Goal: Task Accomplishment & Management: Use online tool/utility

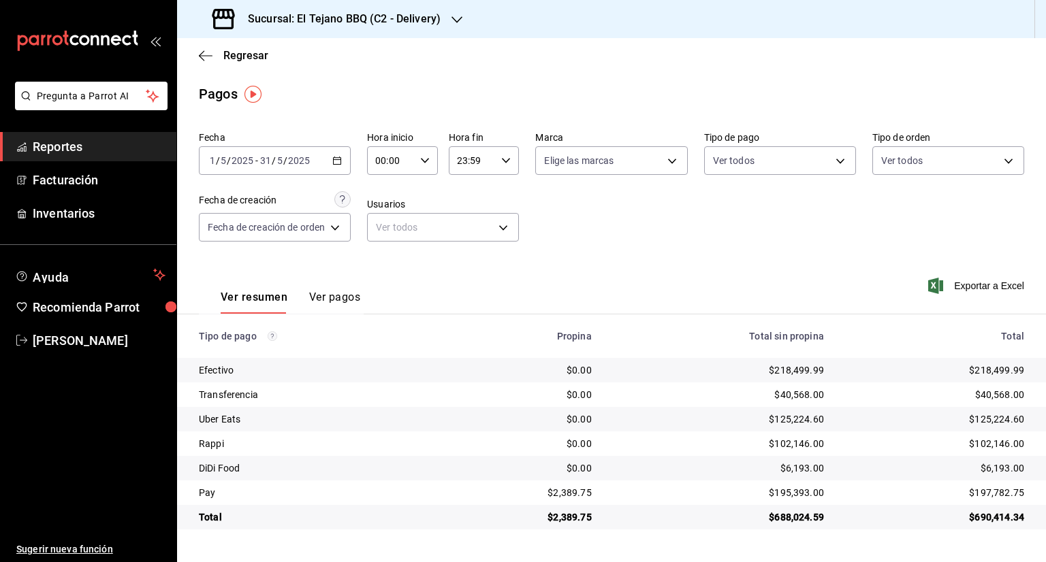
click at [324, 161] on div "[DATE] [DATE] - [DATE] [DATE]" at bounding box center [275, 160] width 152 height 29
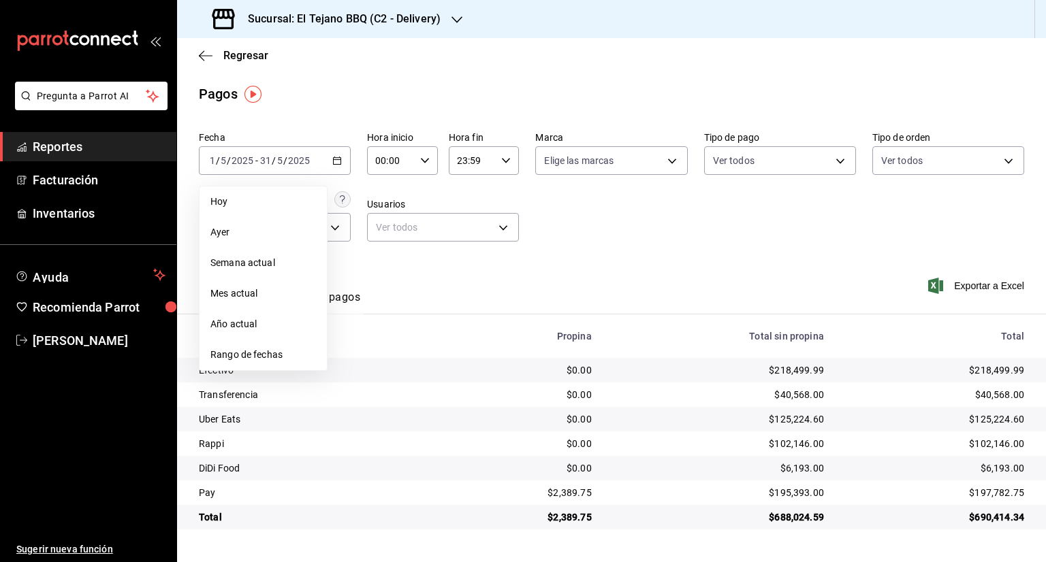
click at [454, 31] on div "Sucursal: El Tejano BBQ (C2 - Delivery)" at bounding box center [328, 19] width 280 height 38
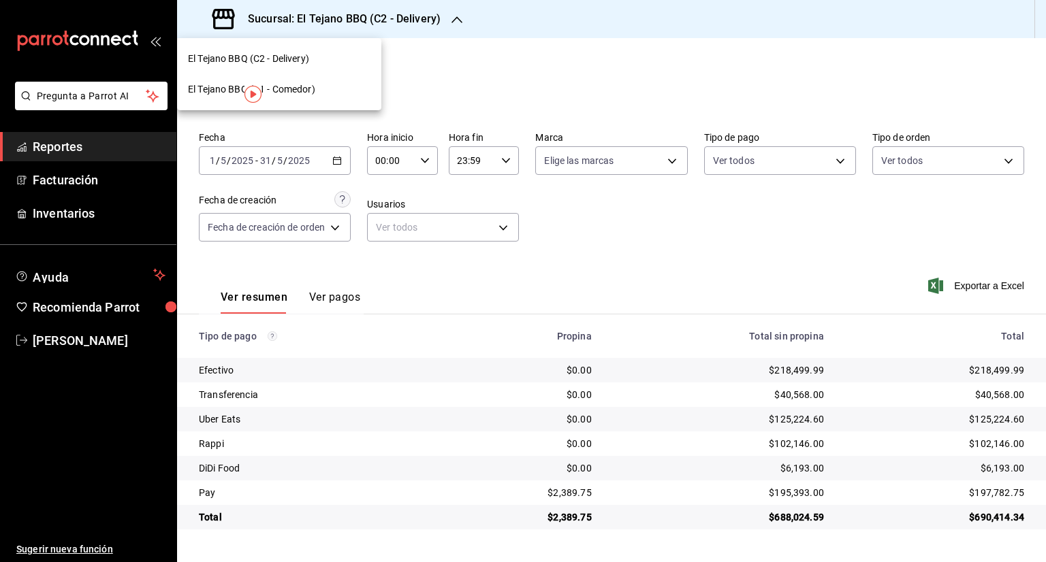
click at [323, 89] on div "El Tejano BBQ (C1 - Comedor)" at bounding box center [279, 89] width 183 height 14
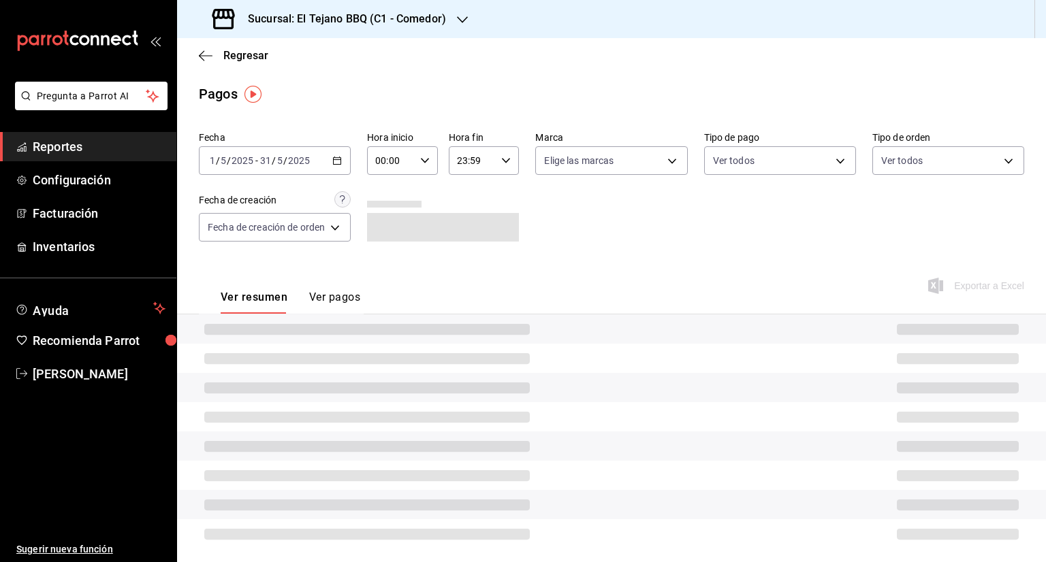
click at [345, 165] on div "[DATE] [DATE] - [DATE] [DATE]" at bounding box center [275, 160] width 152 height 29
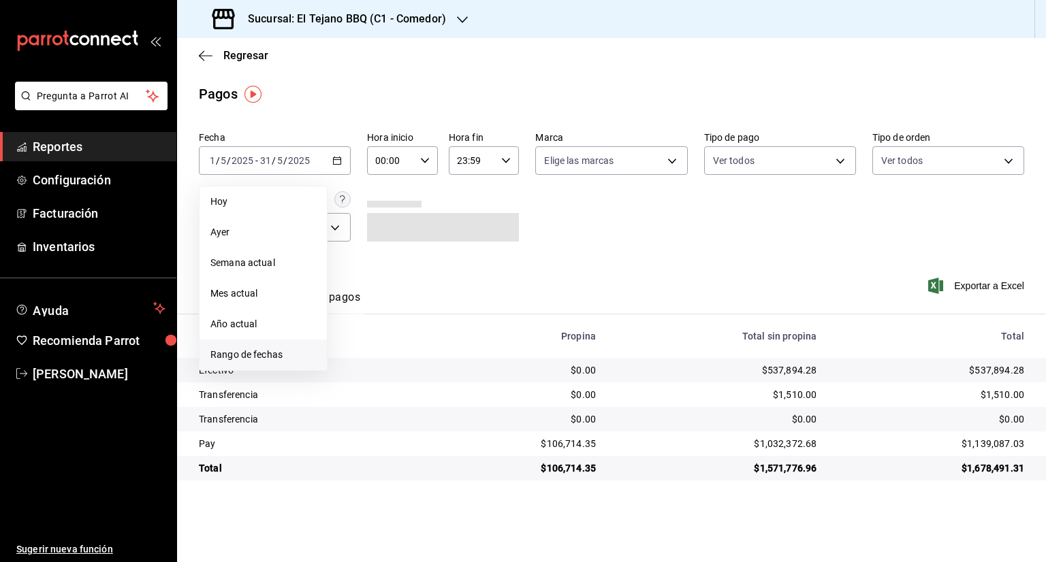
click at [279, 353] on span "Rango de fechas" at bounding box center [263, 355] width 106 height 14
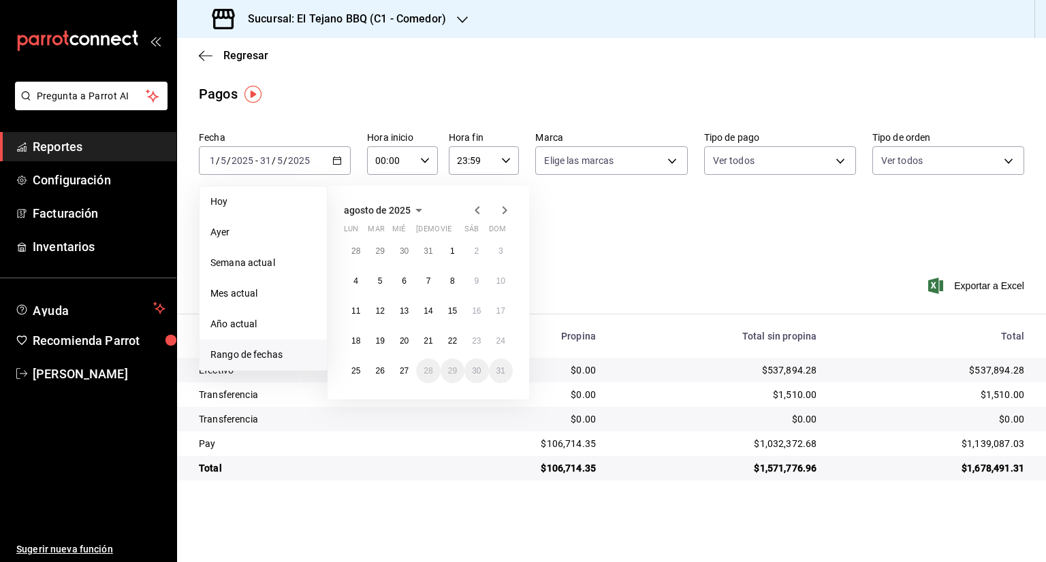
click at [479, 211] on icon "button" at bounding box center [477, 210] width 16 height 16
click at [483, 206] on icon "button" at bounding box center [477, 210] width 16 height 16
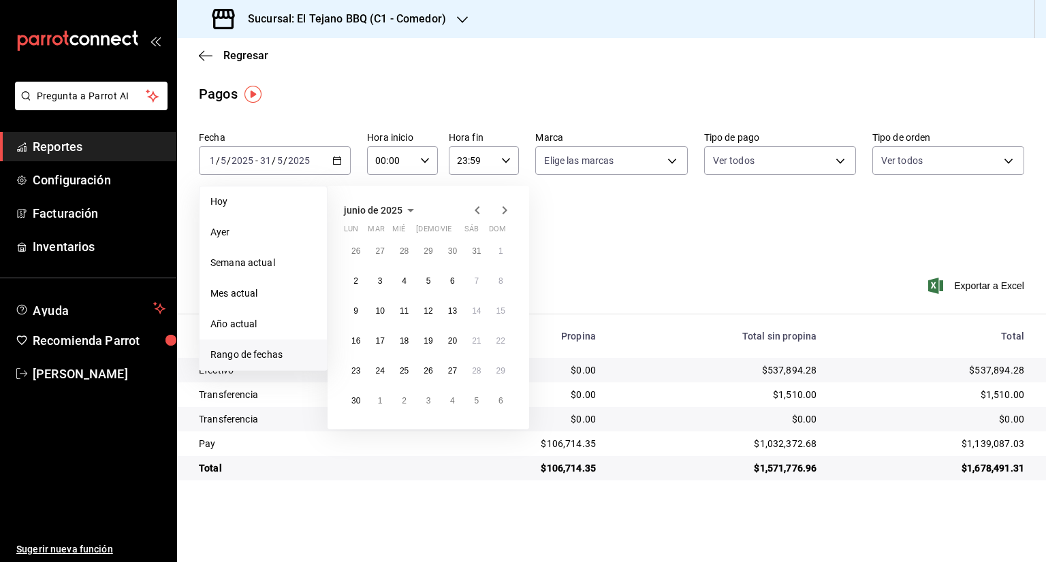
click at [483, 206] on icon "button" at bounding box center [477, 210] width 16 height 16
click at [475, 213] on icon "button" at bounding box center [477, 210] width 16 height 16
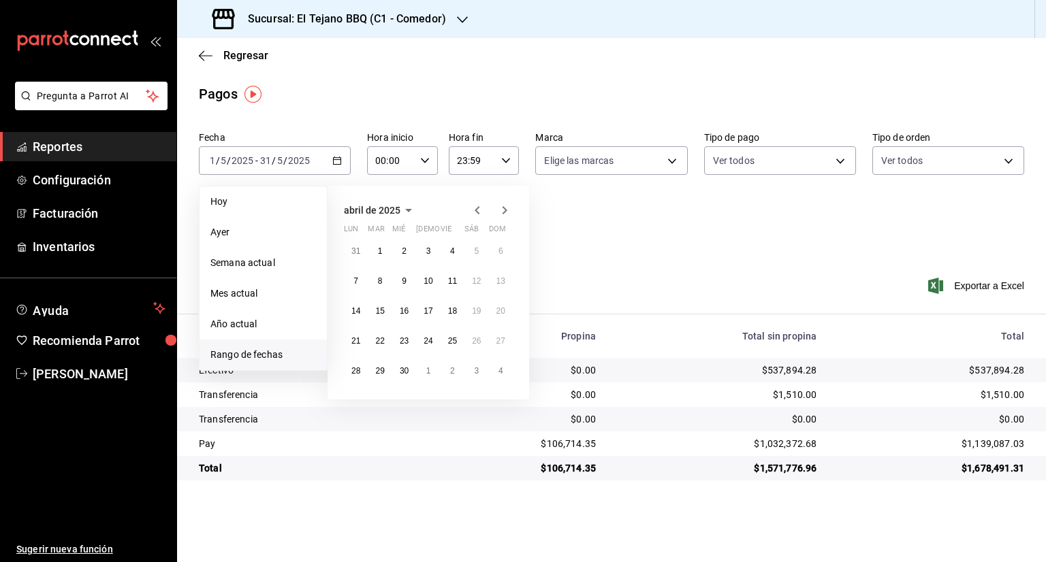
click at [475, 213] on icon "button" at bounding box center [477, 210] width 16 height 16
click at [504, 212] on icon "button" at bounding box center [505, 210] width 5 height 8
click at [501, 255] on button "1" at bounding box center [501, 251] width 24 height 25
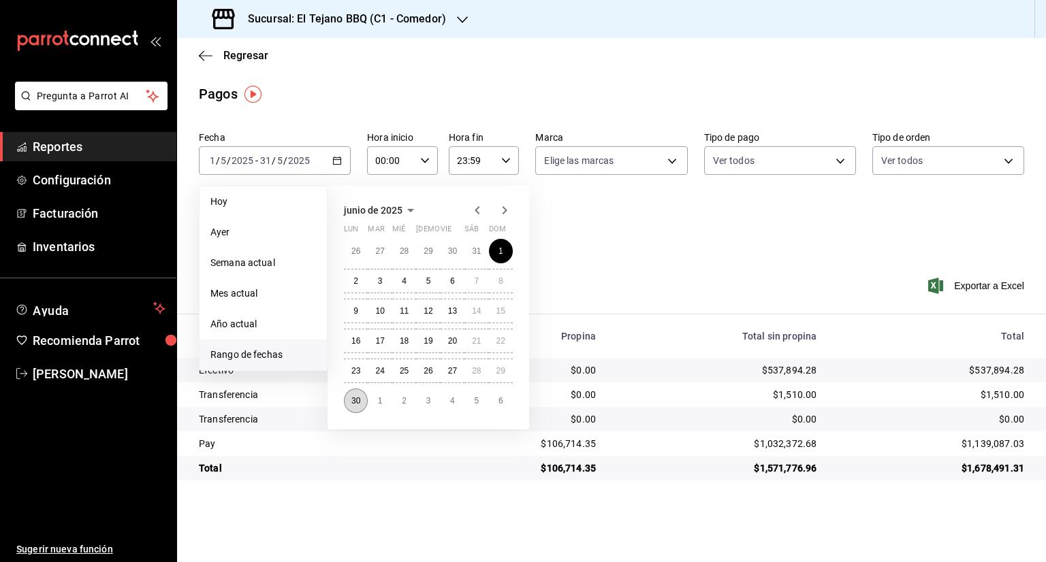
click at [349, 407] on button "30" at bounding box center [356, 401] width 24 height 25
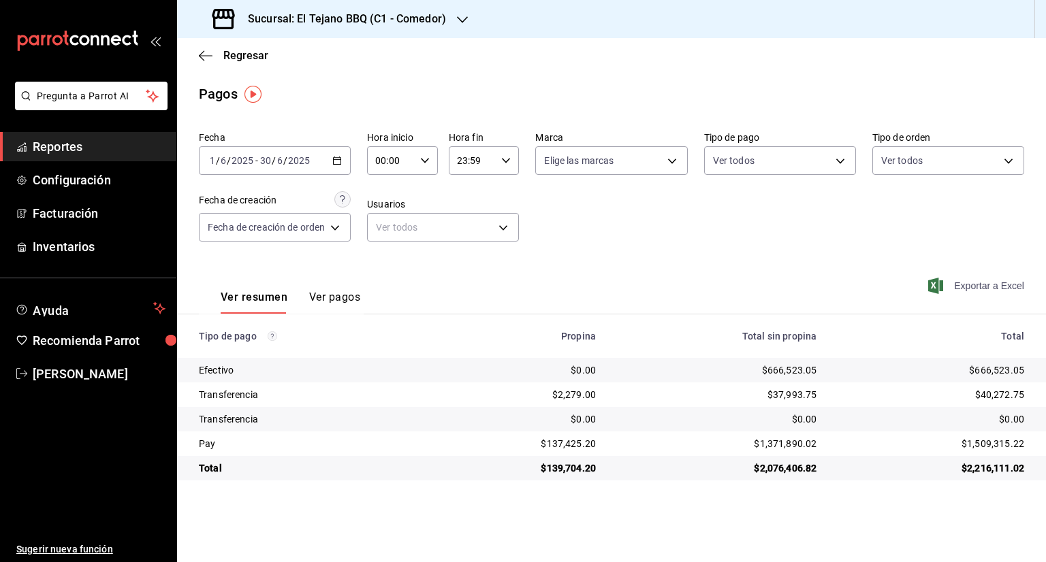
click at [983, 287] on span "Exportar a Excel" at bounding box center [977, 286] width 93 height 16
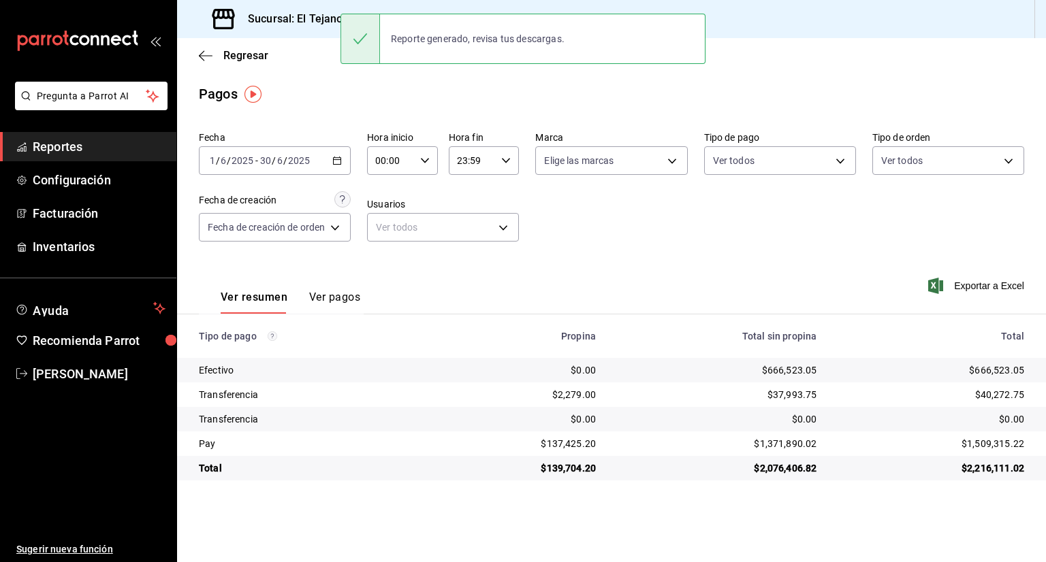
click at [287, 28] on div "Sucursal: El Tejano BBQ (C1 - Comedor)" at bounding box center [330, 19] width 285 height 38
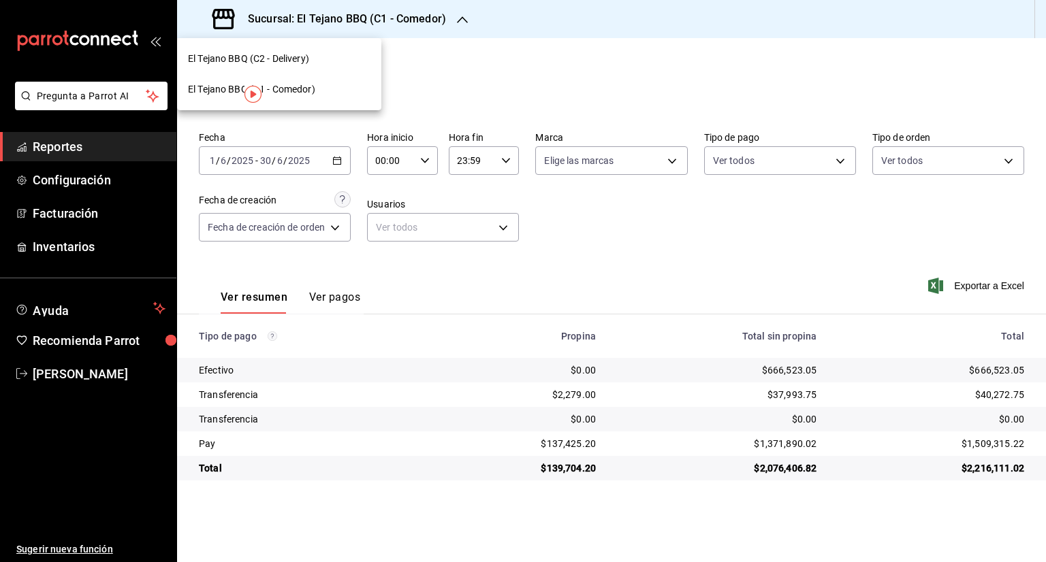
click at [266, 69] on div "El Tejano BBQ (C2 - Delivery)" at bounding box center [279, 59] width 204 height 31
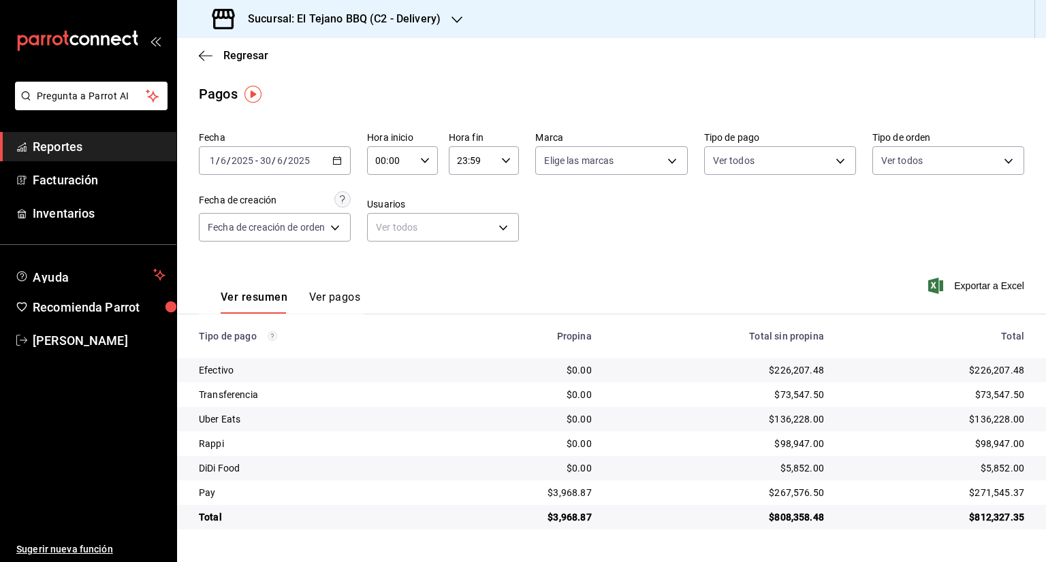
click at [940, 303] on div "Exportar a Excel" at bounding box center [941, 286] width 165 height 56
click at [970, 292] on span "Exportar a Excel" at bounding box center [977, 286] width 93 height 16
click at [334, 163] on \(Stroke\) "button" at bounding box center [337, 160] width 8 height 7
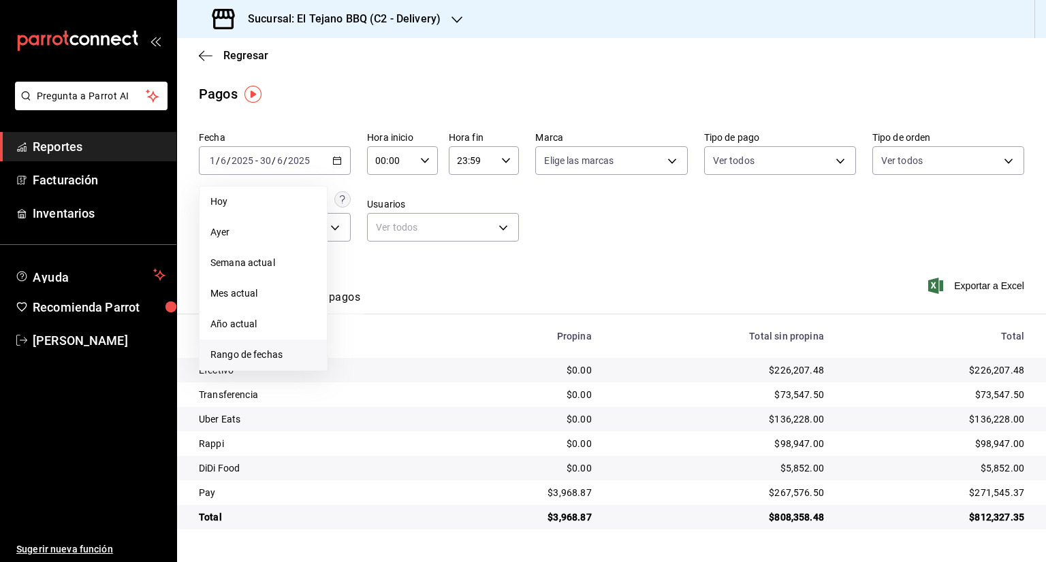
click at [276, 366] on li "Rango de fechas" at bounding box center [263, 355] width 127 height 31
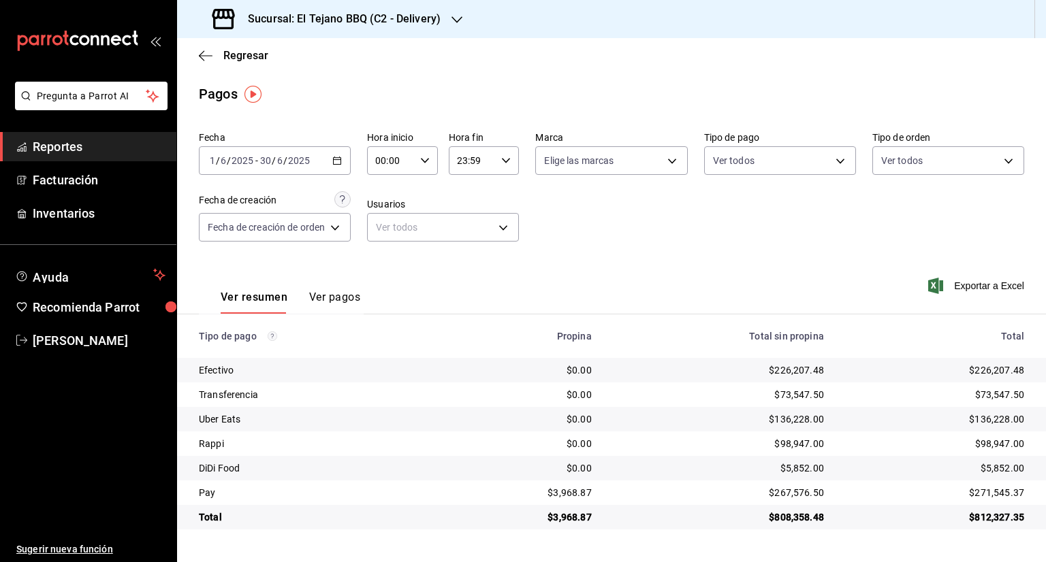
click at [699, 235] on div "Fecha [DATE] [DATE] - [DATE] [DATE] Hora inicio 00:00 Hora inicio Hora fin 23:5…" at bounding box center [611, 192] width 825 height 132
click at [330, 161] on div "[DATE] [DATE] - [DATE] [DATE]" at bounding box center [275, 160] width 152 height 29
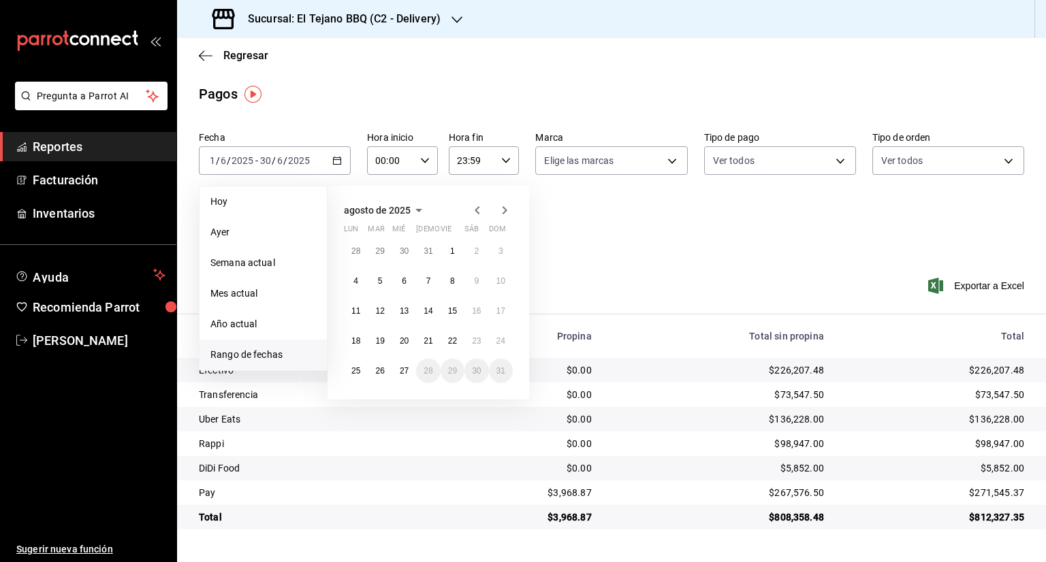
click at [473, 212] on icon "button" at bounding box center [477, 210] width 16 height 16
click at [375, 253] on button "1" at bounding box center [380, 251] width 24 height 25
click at [427, 372] on abbr "31" at bounding box center [428, 371] width 9 height 10
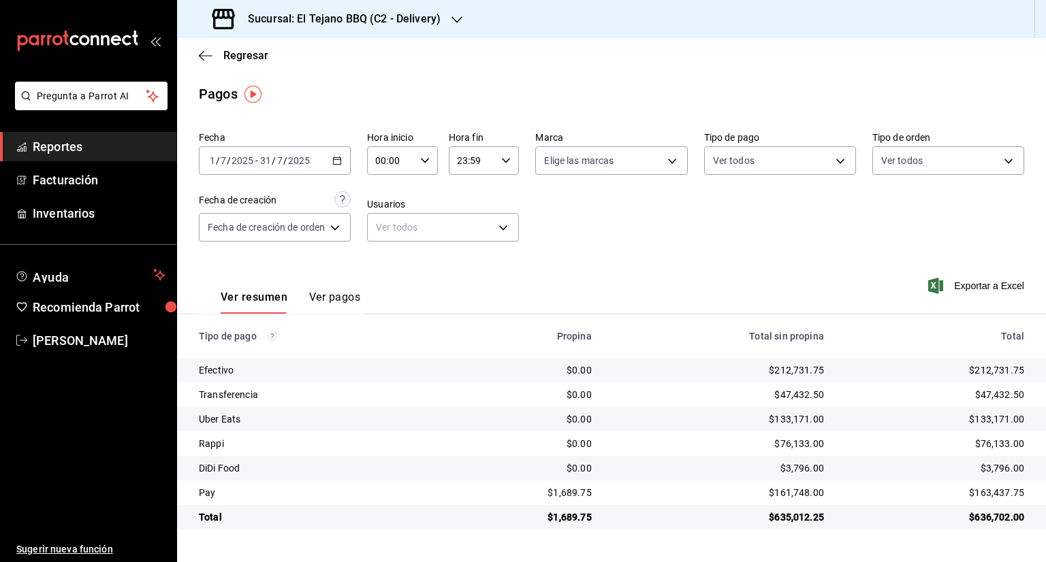
click at [457, 19] on icon "button" at bounding box center [456, 19] width 11 height 11
click at [334, 88] on div "El Tejano BBQ (C1 - Comedor)" at bounding box center [279, 89] width 183 height 14
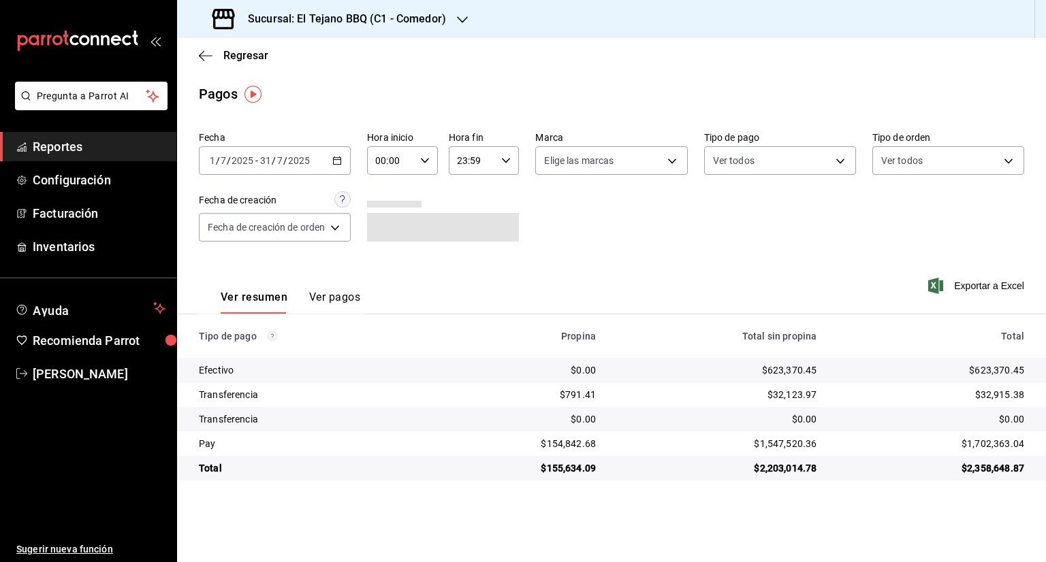
click at [974, 282] on span "Exportar a Excel" at bounding box center [977, 286] width 93 height 16
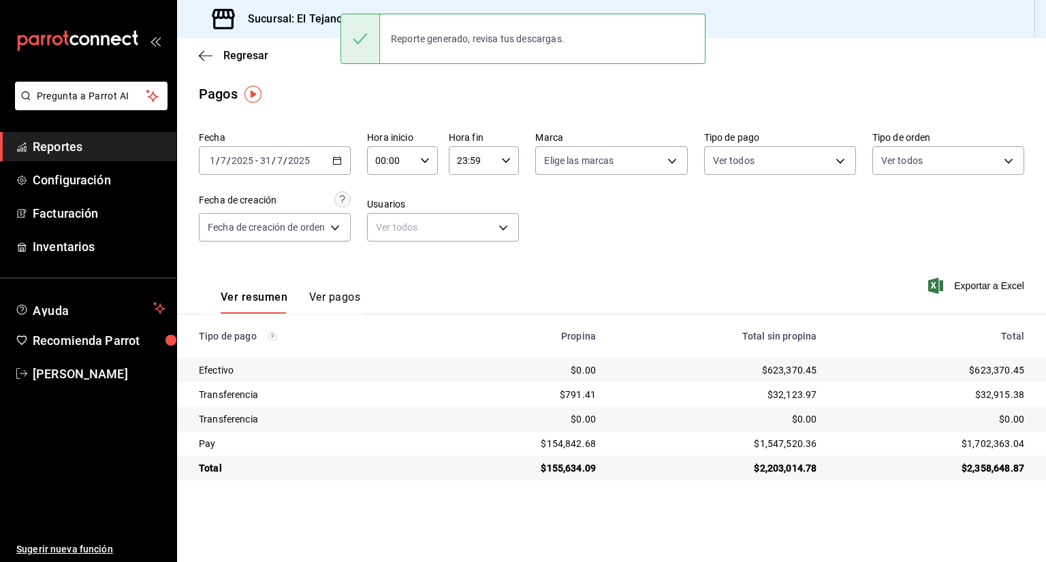
click at [306, 18] on h3 "Sucursal: El Tejano BBQ (C1 - Comedor)" at bounding box center [341, 19] width 209 height 16
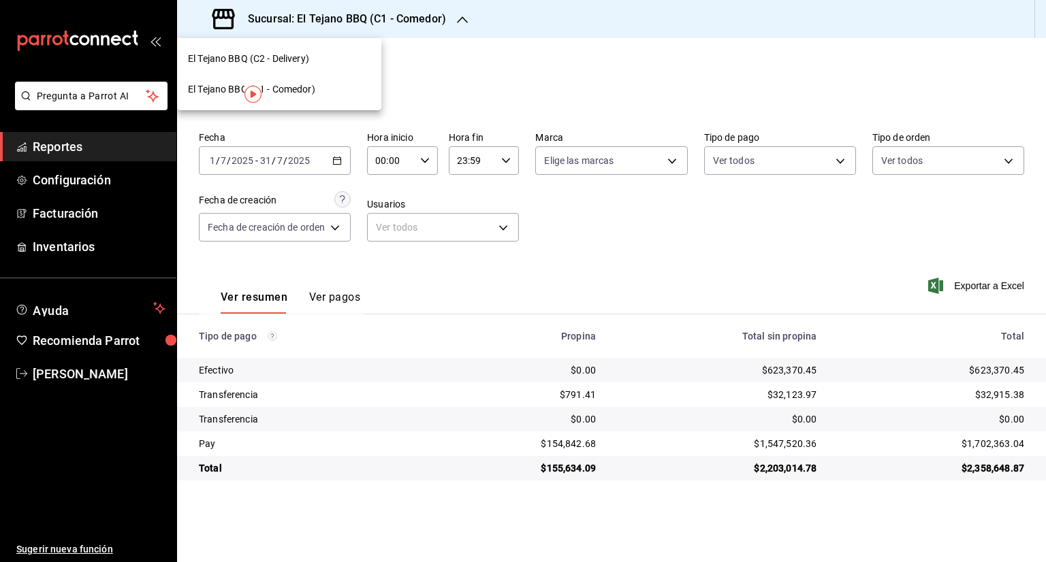
click at [285, 64] on span "El Tejano BBQ (C2 - Delivery)" at bounding box center [248, 59] width 121 height 14
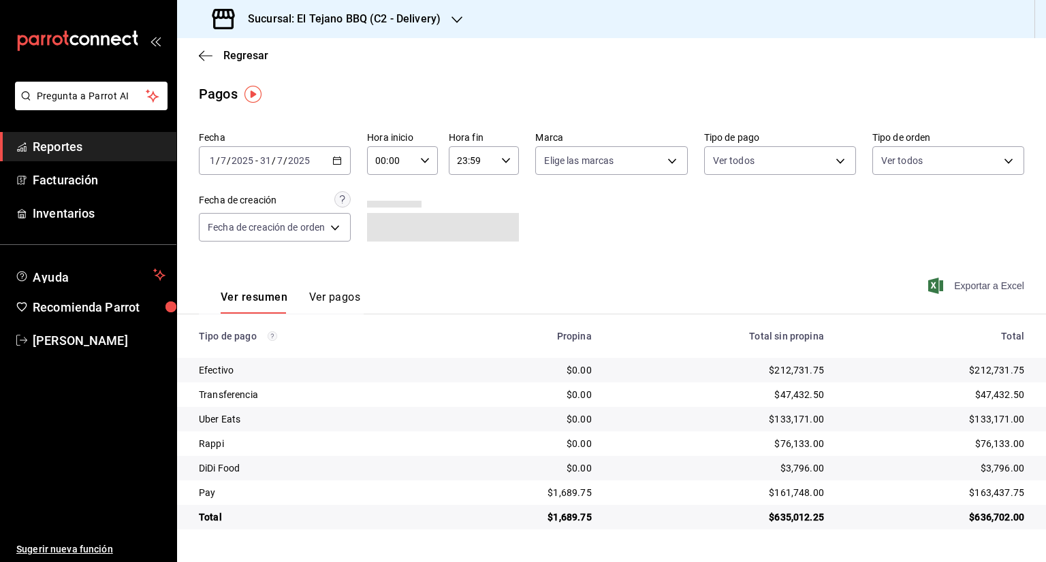
click at [953, 280] on span "Exportar a Excel" at bounding box center [977, 286] width 93 height 16
click at [988, 287] on span "Exportar a Excel" at bounding box center [977, 286] width 93 height 16
click at [343, 158] on div "[DATE] [DATE] - [DATE] [DATE]" at bounding box center [275, 160] width 152 height 29
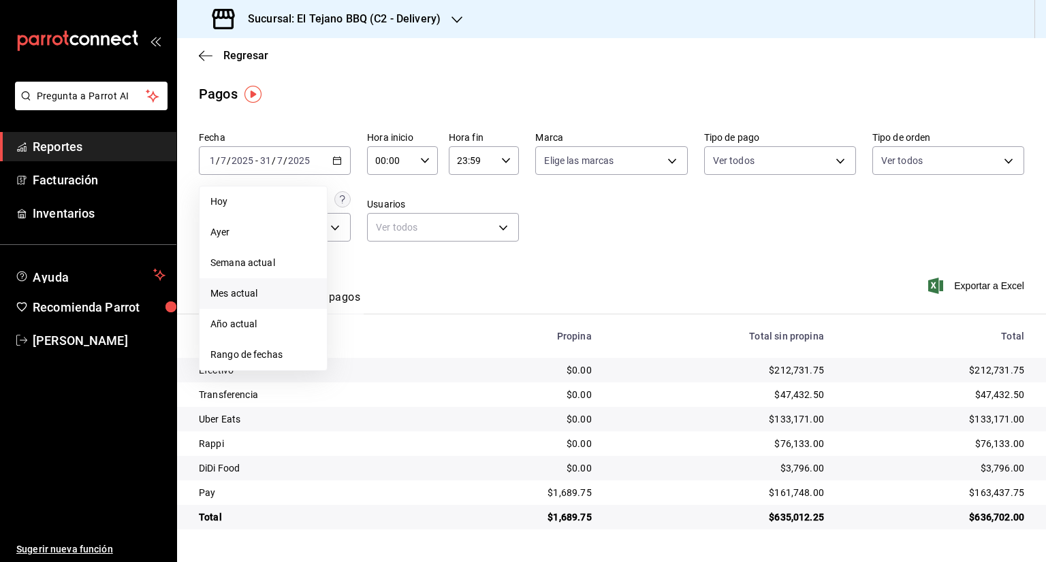
click at [287, 293] on span "Mes actual" at bounding box center [263, 294] width 106 height 14
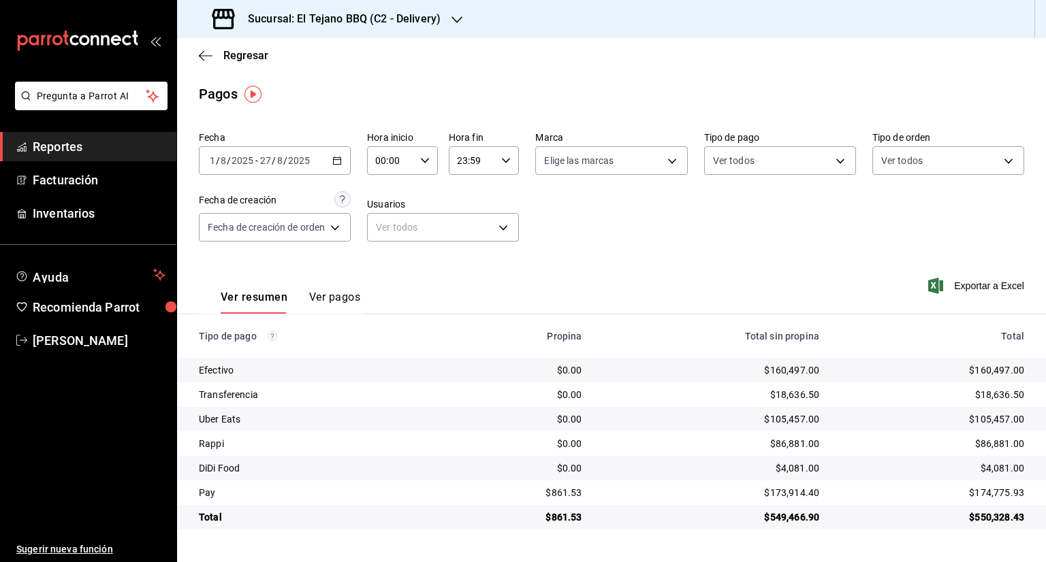
click at [456, 26] on div "Sucursal: El Tejano BBQ (C2 - Delivery)" at bounding box center [328, 19] width 280 height 38
click at [315, 94] on span "El Tejano BBQ (C1 - Comedor)" at bounding box center [251, 89] width 127 height 14
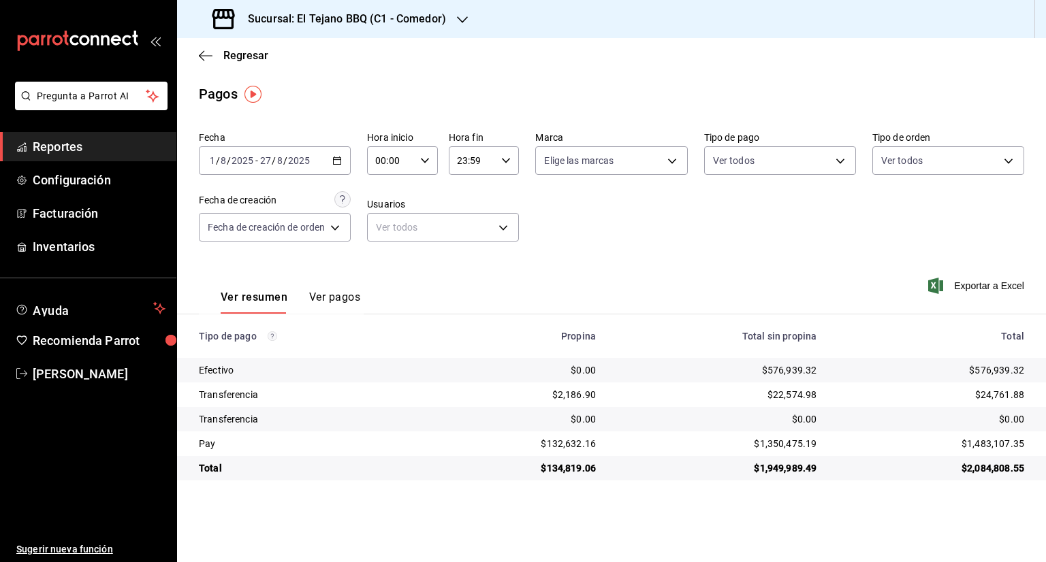
click at [340, 157] on icon "button" at bounding box center [337, 161] width 10 height 10
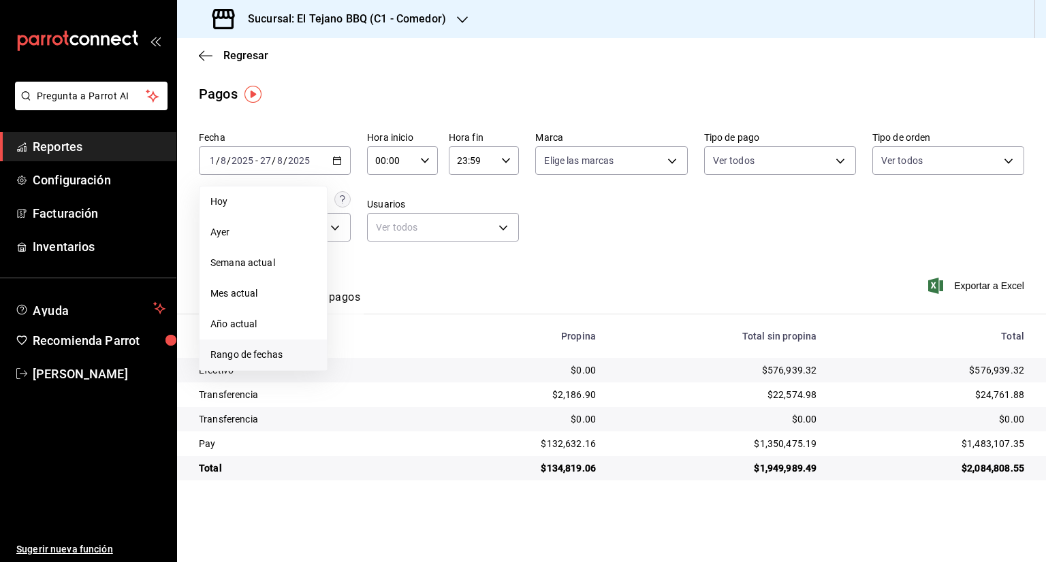
click at [268, 350] on span "Rango de fechas" at bounding box center [263, 355] width 106 height 14
click at [450, 257] on button "1" at bounding box center [453, 251] width 24 height 25
click at [500, 351] on button "24" at bounding box center [501, 341] width 24 height 25
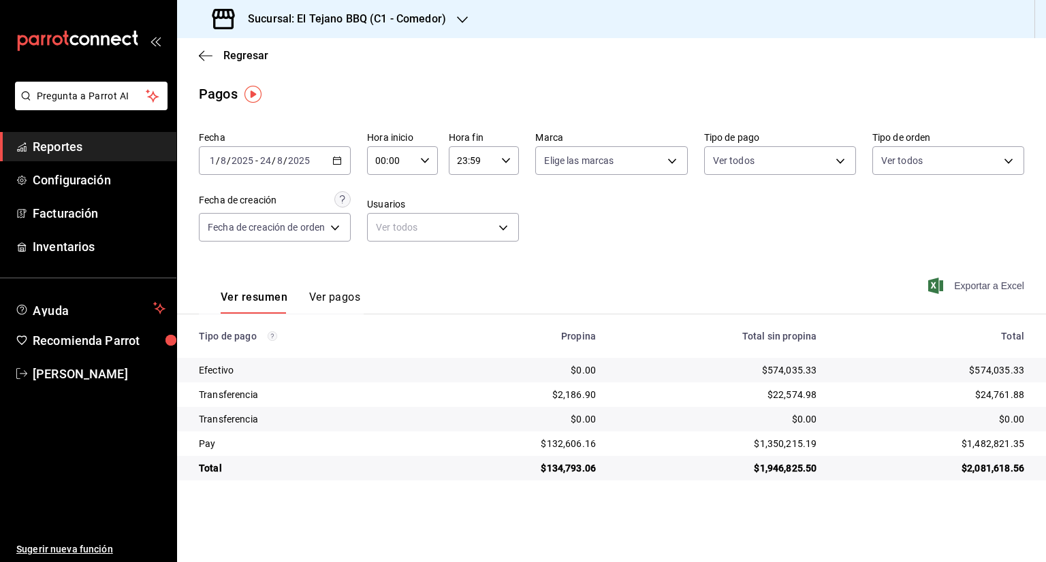
click at [980, 283] on span "Exportar a Excel" at bounding box center [977, 286] width 93 height 16
click at [429, 19] on h3 "Sucursal: El Tejano BBQ (C1 - Comedor)" at bounding box center [341, 19] width 209 height 16
click at [278, 61] on span "El Tejano BBQ (C2 - Delivery)" at bounding box center [248, 59] width 121 height 14
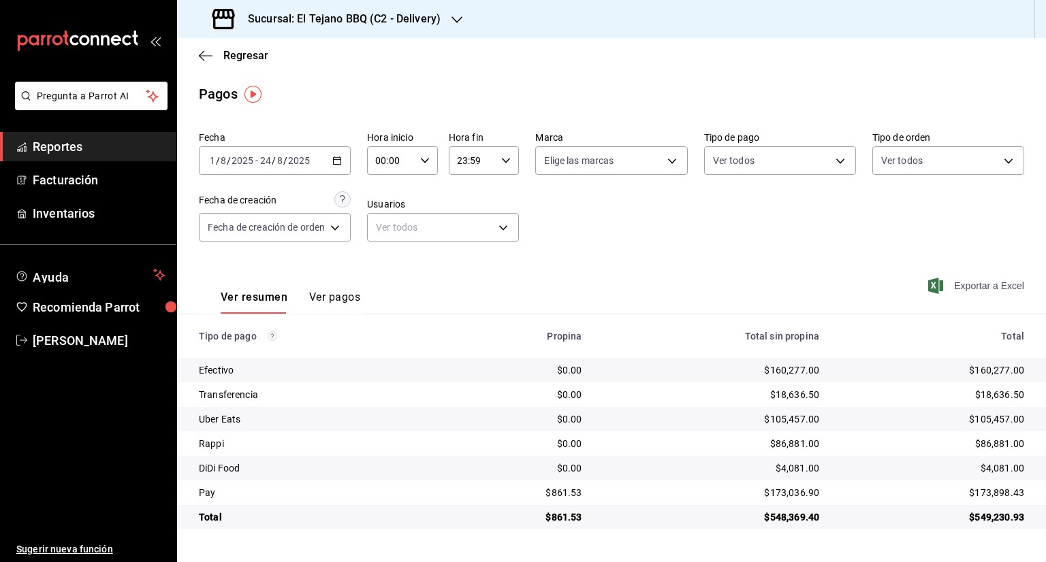
click at [984, 292] on span "Exportar a Excel" at bounding box center [977, 286] width 93 height 16
click at [114, 172] on span "Facturación" at bounding box center [99, 180] width 133 height 18
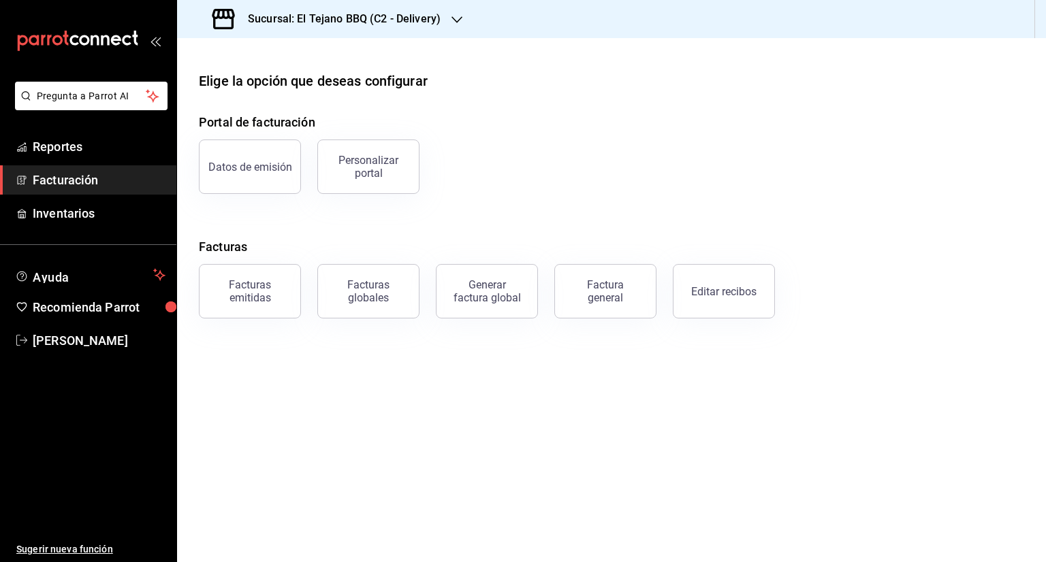
click at [523, 394] on main "Elige la opción que deseas configurar Portal de facturación Datos de emisión Pe…" at bounding box center [611, 300] width 869 height 524
click at [340, 286] on div "Facturas globales" at bounding box center [368, 292] width 84 height 26
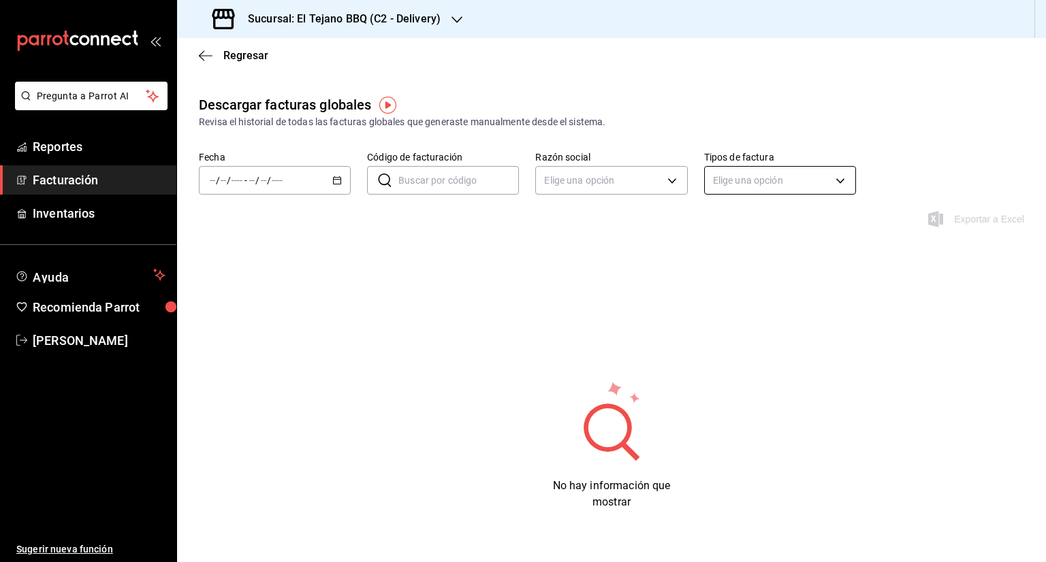
click at [799, 174] on body "Pregunta a Parrot AI Reportes Facturación Inventarios Ayuda Recomienda Parrot […" at bounding box center [523, 281] width 1046 height 562
click at [129, 175] on div at bounding box center [523, 281] width 1046 height 562
click at [95, 191] on link "Facturación" at bounding box center [88, 179] width 176 height 29
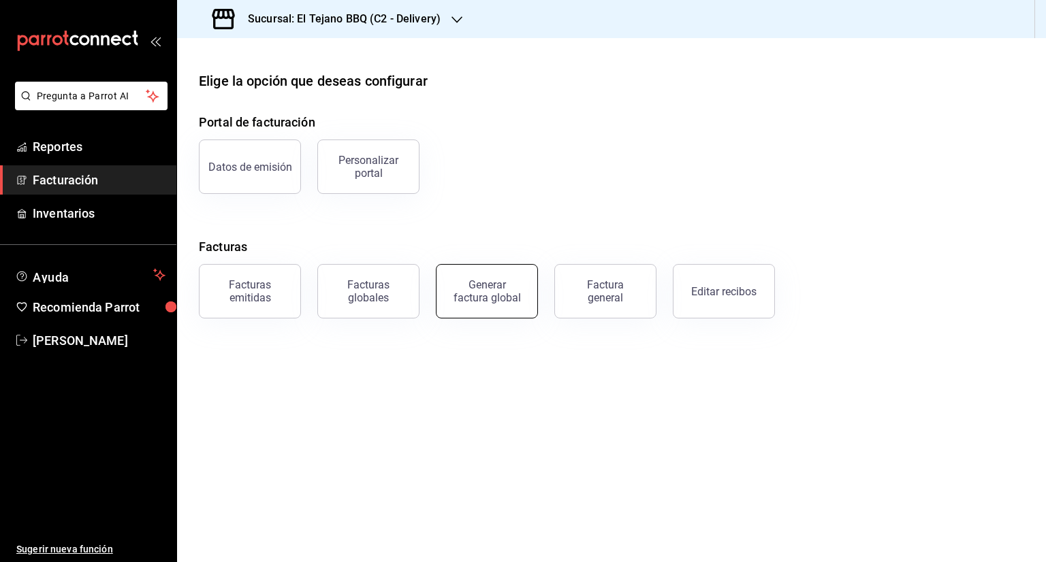
click at [492, 291] on div "Generar factura global" at bounding box center [487, 292] width 68 height 26
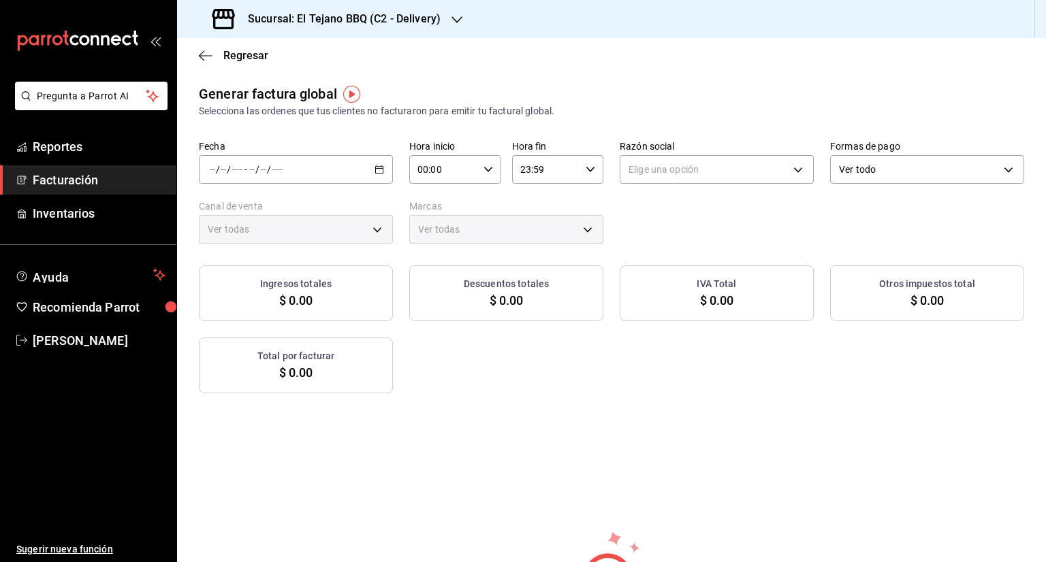
type input "PARROT,UBER_EATS,RAPPI,DIDI_FOOD,ONLINE"
